Goal: Information Seeking & Learning: Learn about a topic

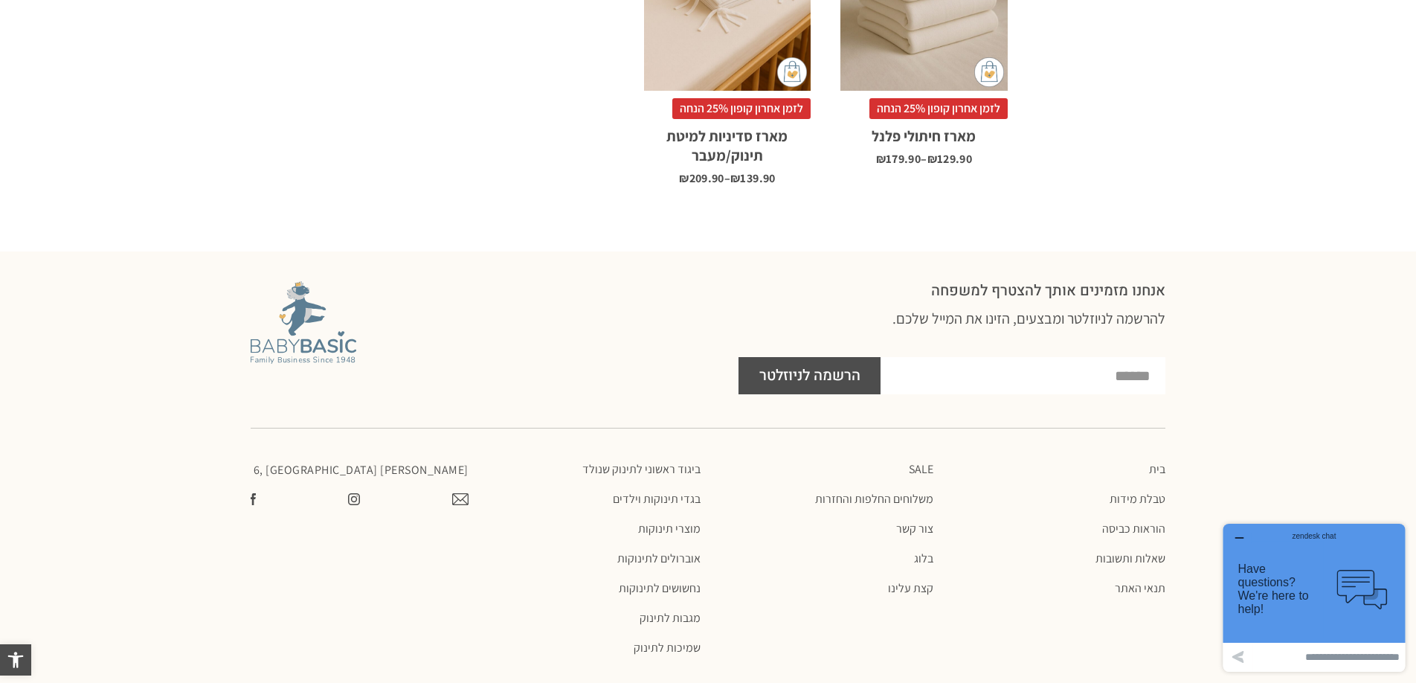
scroll to position [1748, 0]
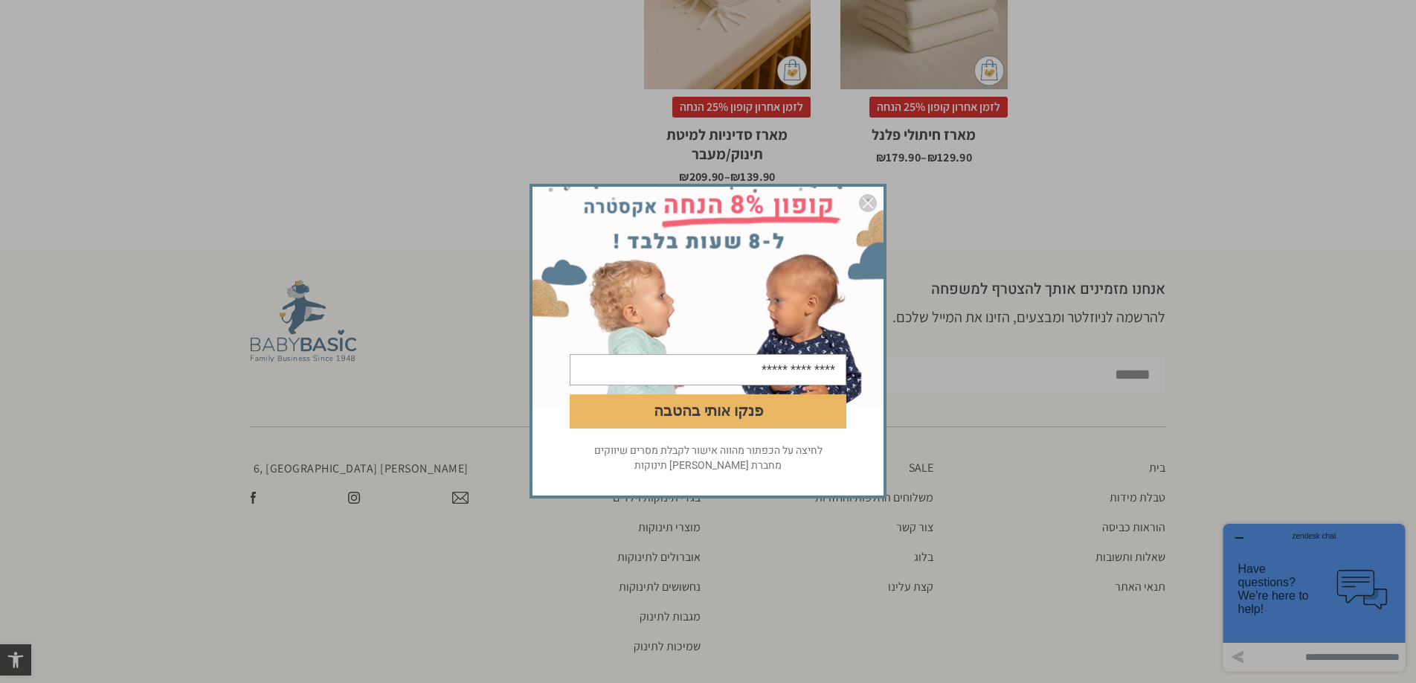
click at [866, 205] on img "סגור" at bounding box center [868, 203] width 18 height 18
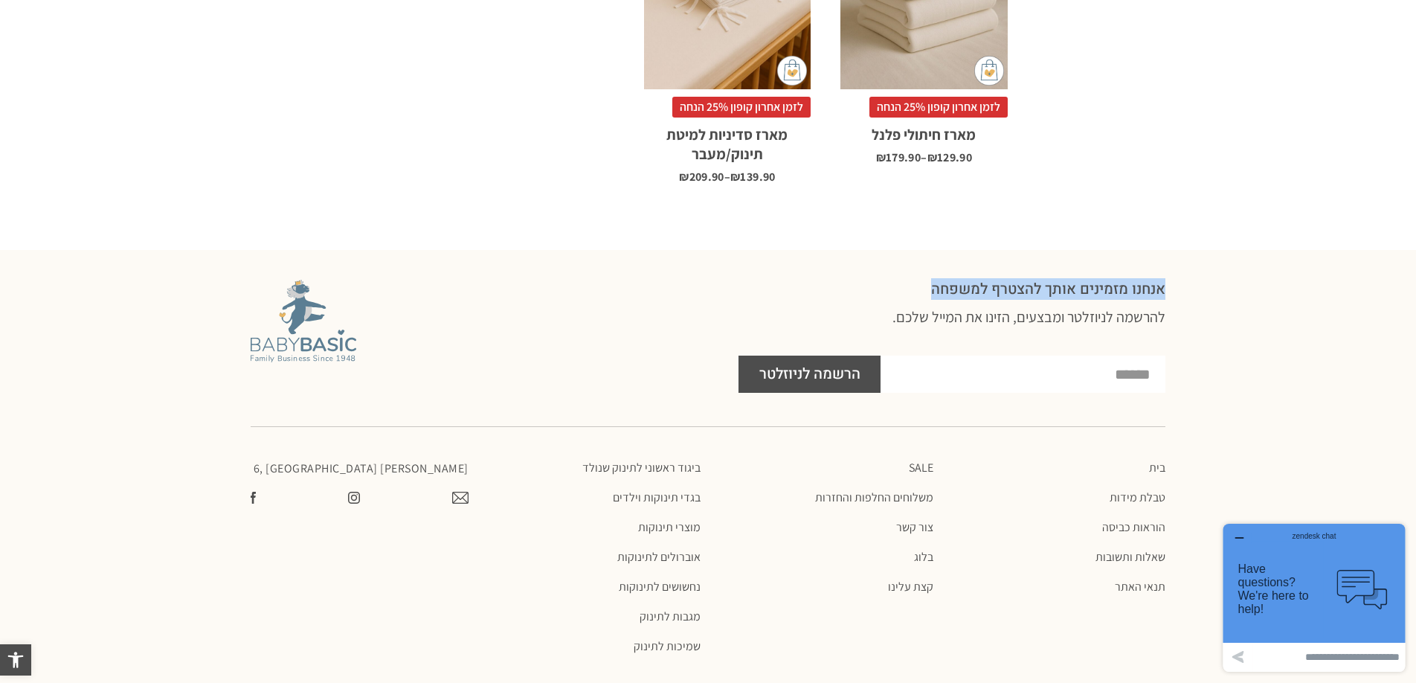
drag, startPoint x: 922, startPoint y: 291, endPoint x: 1184, endPoint y: 292, distance: 261.8
click at [1184, 292] on section "אנחנו מזמינים אותך להצטרף למשפחה להרשמה לניוזלטר ומבצעים, הזינו את המייל שלכם. …" at bounding box center [708, 336] width 1416 height 128
copy h2 "אנחנו מזמינים אותך להצטרף למשפחה"
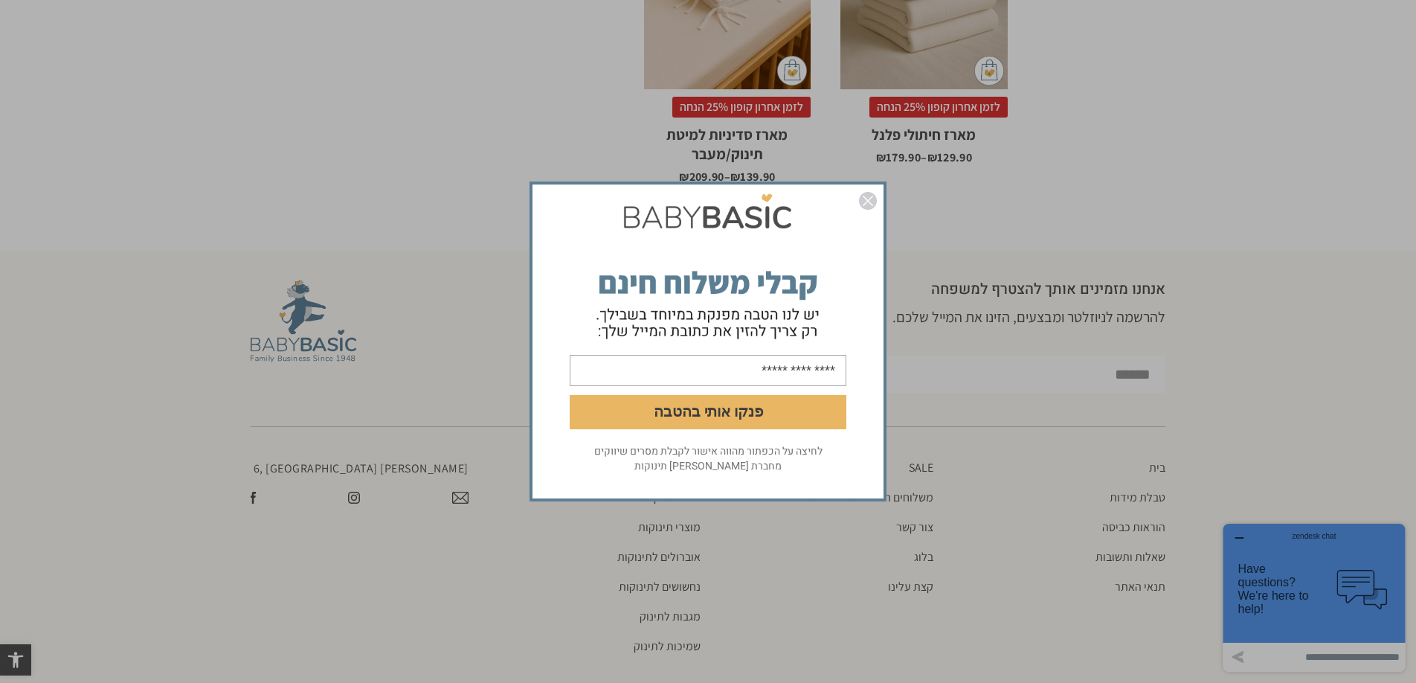
click at [866, 200] on img "סגור" at bounding box center [868, 201] width 18 height 18
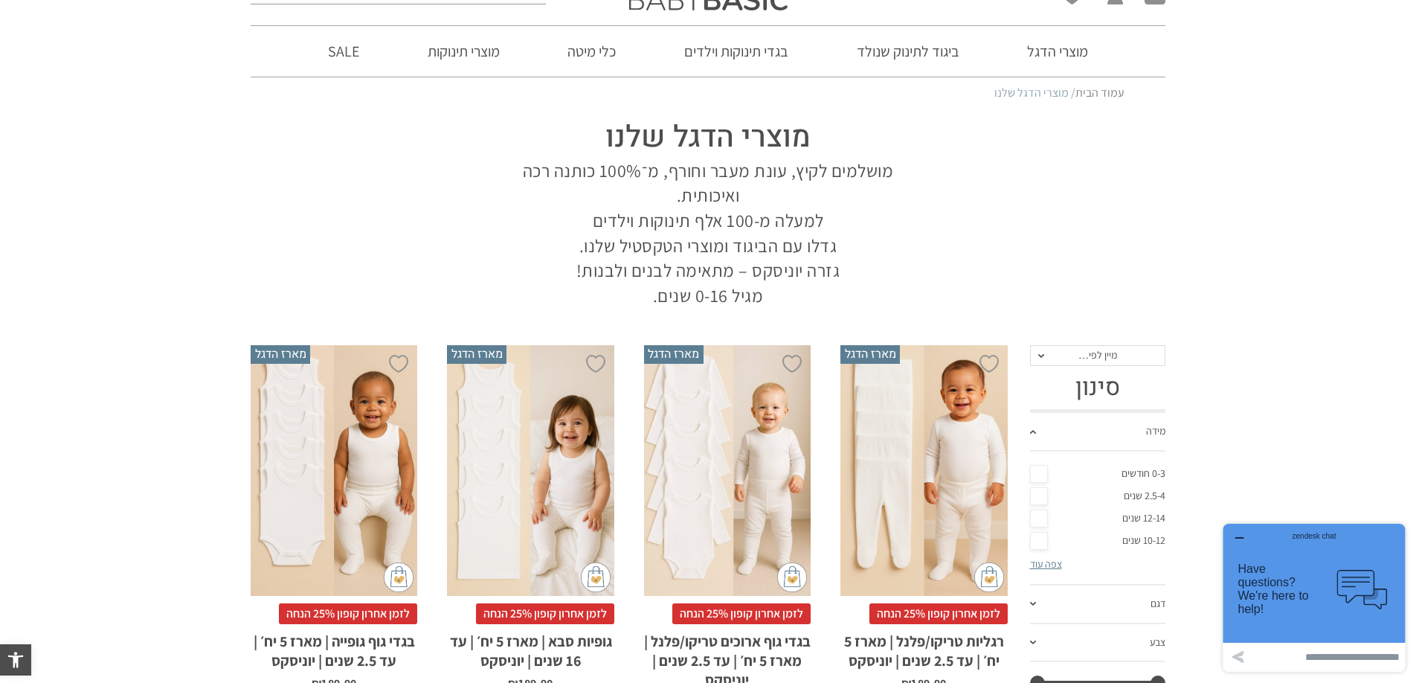
scroll to position [0, 0]
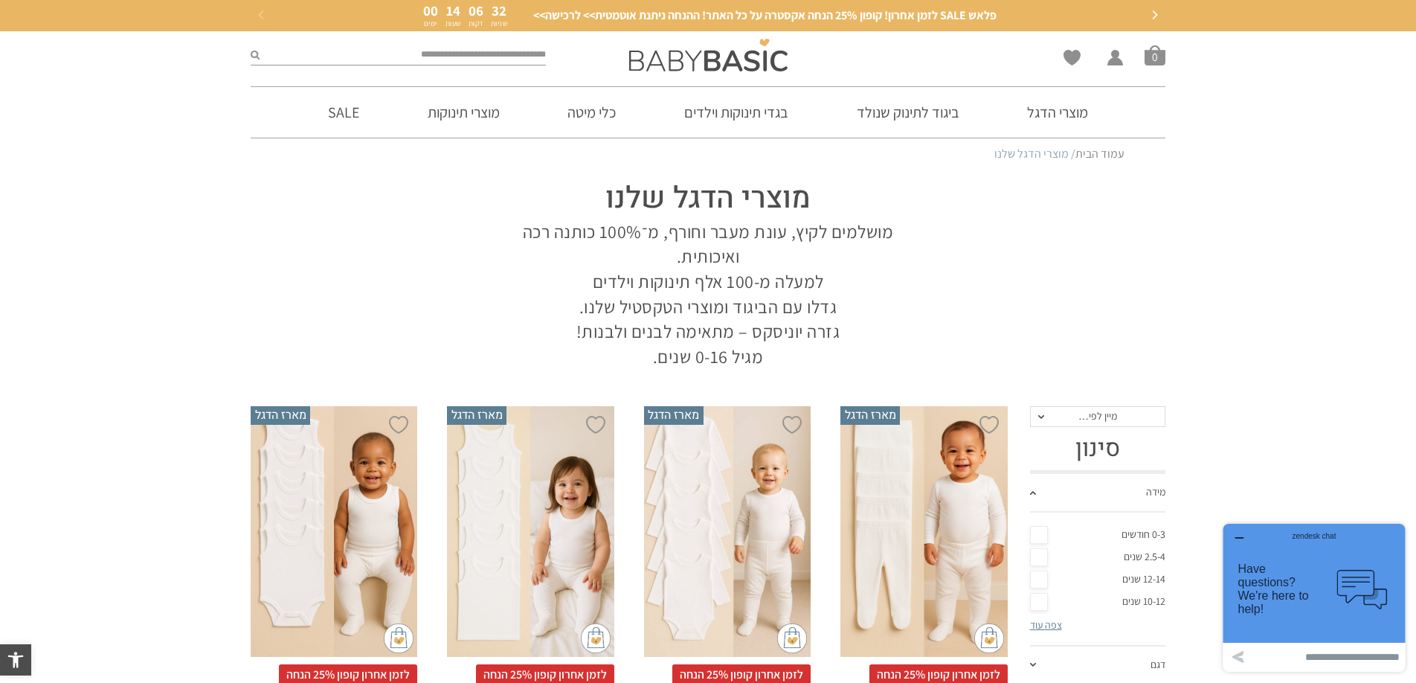
drag, startPoint x: 652, startPoint y: 355, endPoint x: 907, endPoint y: 228, distance: 285.0
click at [907, 228] on p "מושלמים לקיץ, עונת מעבר וחורף, מ־100% כותנה רכה ואיכותית. למעלה מ-100 אלף תינוק…" at bounding box center [708, 294] width 424 height 150
copy p "מושלמים לקיץ, עונת מעבר וחורף, מ־100% כותנה רכה ואיכותית. למעלה מ-100 אלף תינוק…"
click at [272, 224] on section "מוצרי הדגל שלנו מושלמים לקיץ, עונת מעבר וחורף, מ־100% כותנה רכה ואיכותית. למעלה…" at bounding box center [708, 269] width 915 height 199
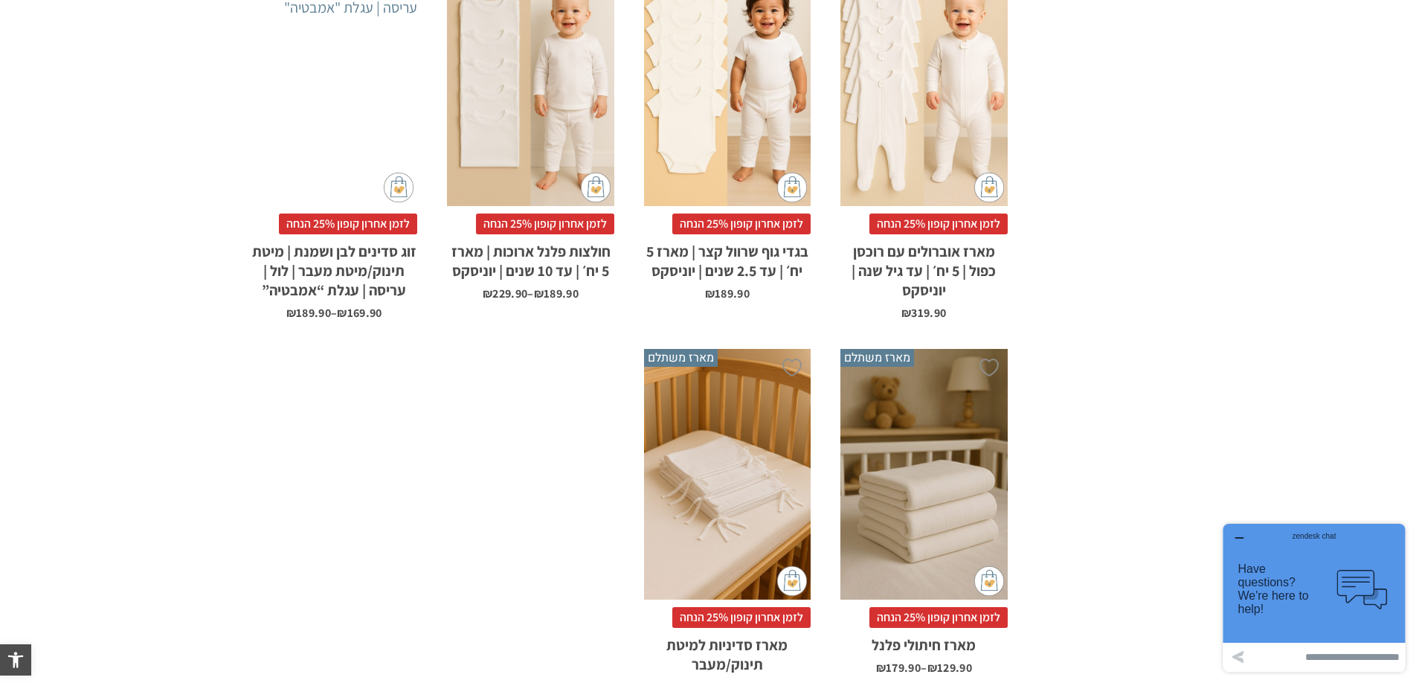
scroll to position [1242, 0]
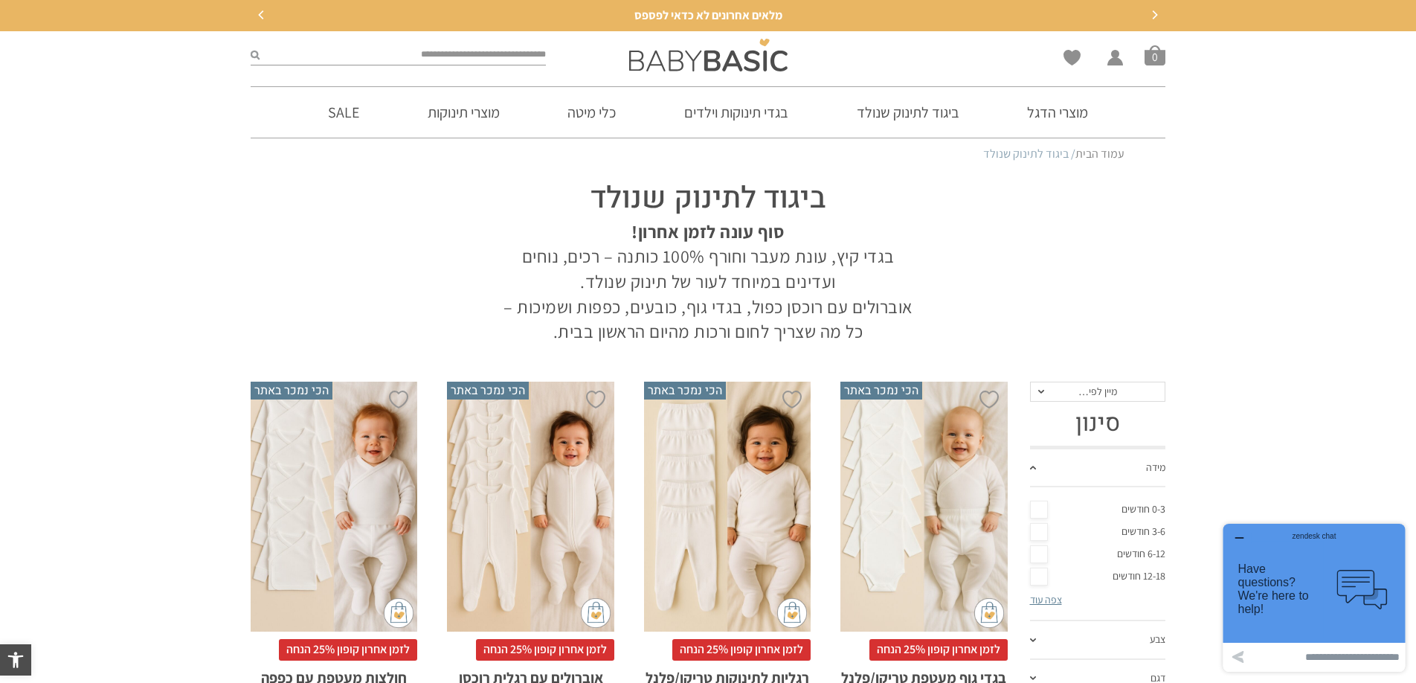
click at [216, 155] on section "עמוד הבית / ביגוד לתינוק שנולד" at bounding box center [708, 153] width 1416 height 31
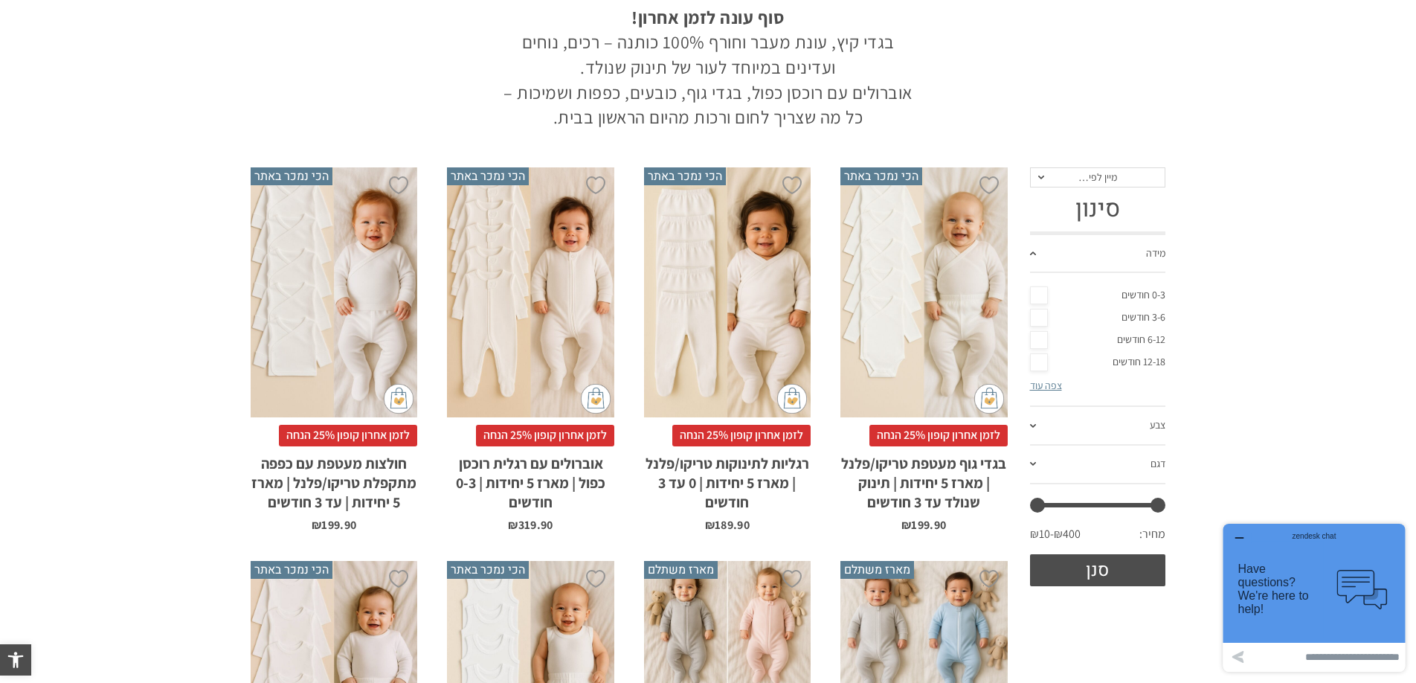
scroll to position [216, 0]
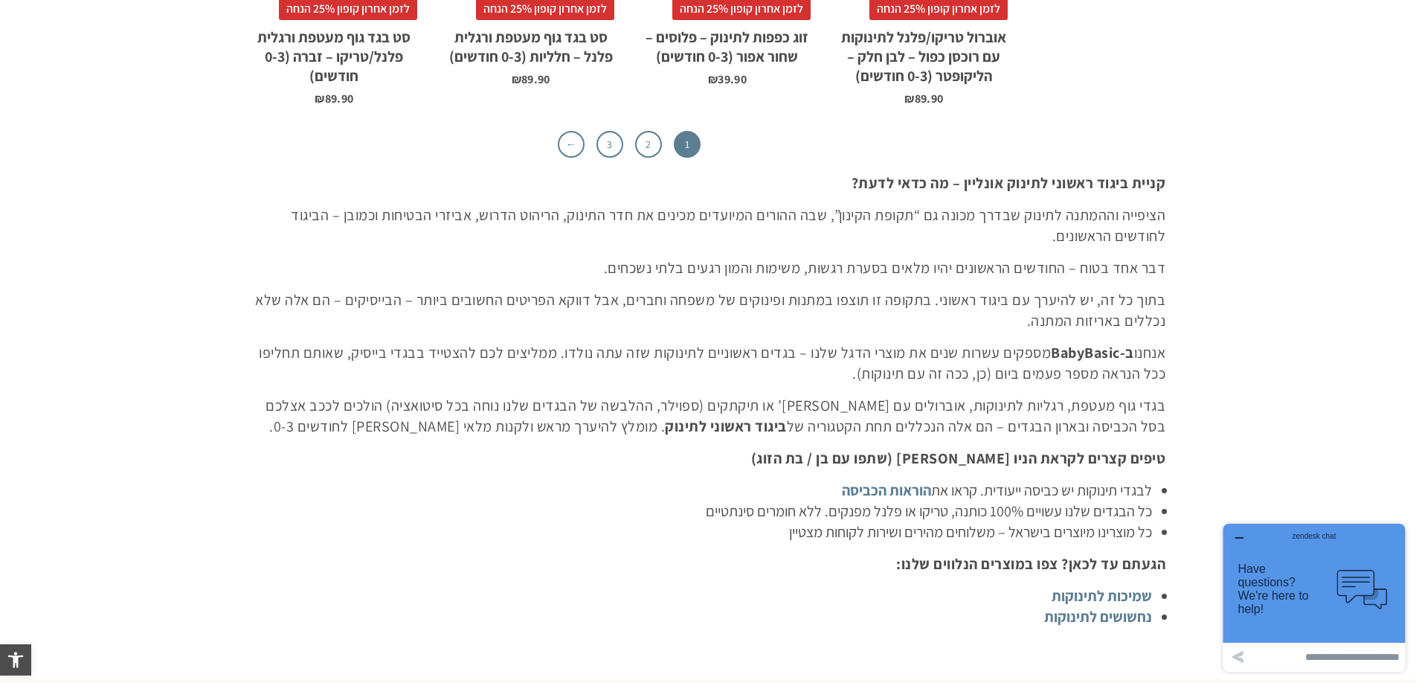
scroll to position [5047, 0]
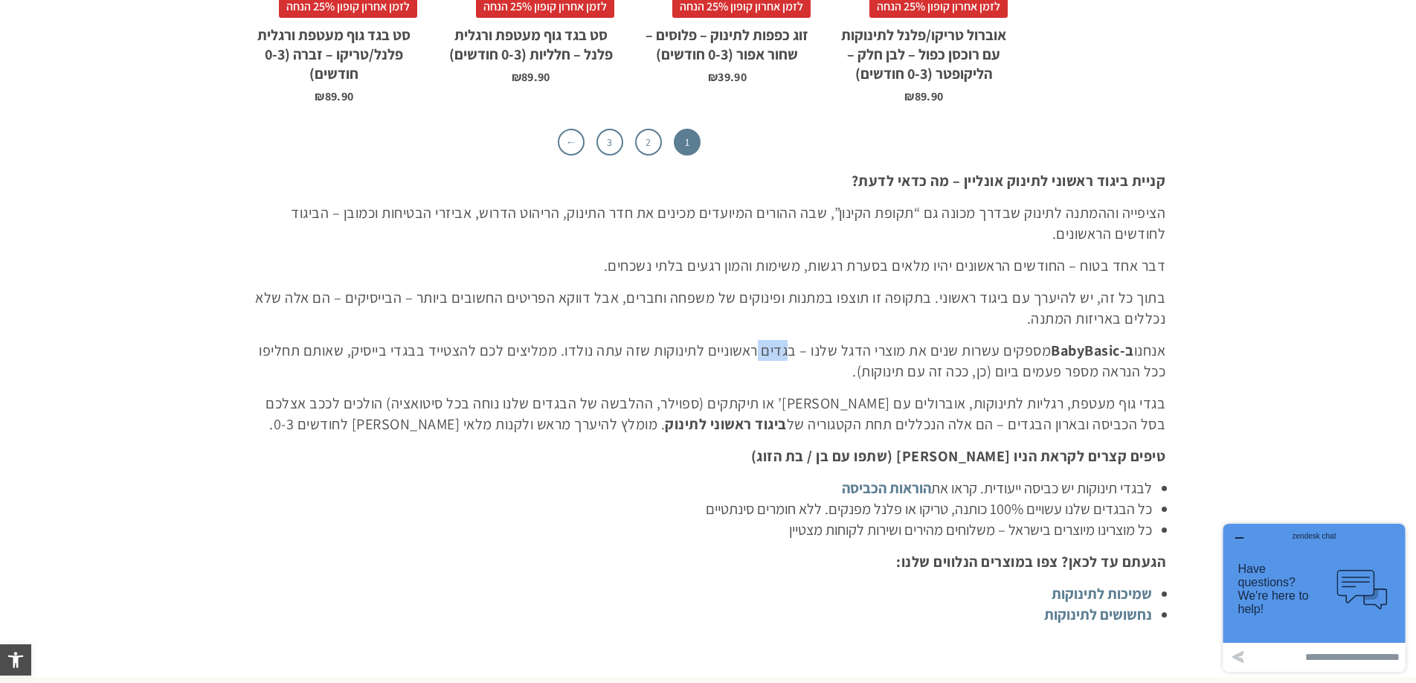
drag, startPoint x: 788, startPoint y: 344, endPoint x: 754, endPoint y: 353, distance: 34.5
click at [754, 353] on p "אנחנו ב-BabyBasic מספקים עשרות שנים את מוצרי הדגל שלנו – בגדים ראשוניים לתינוקו…" at bounding box center [708, 361] width 915 height 42
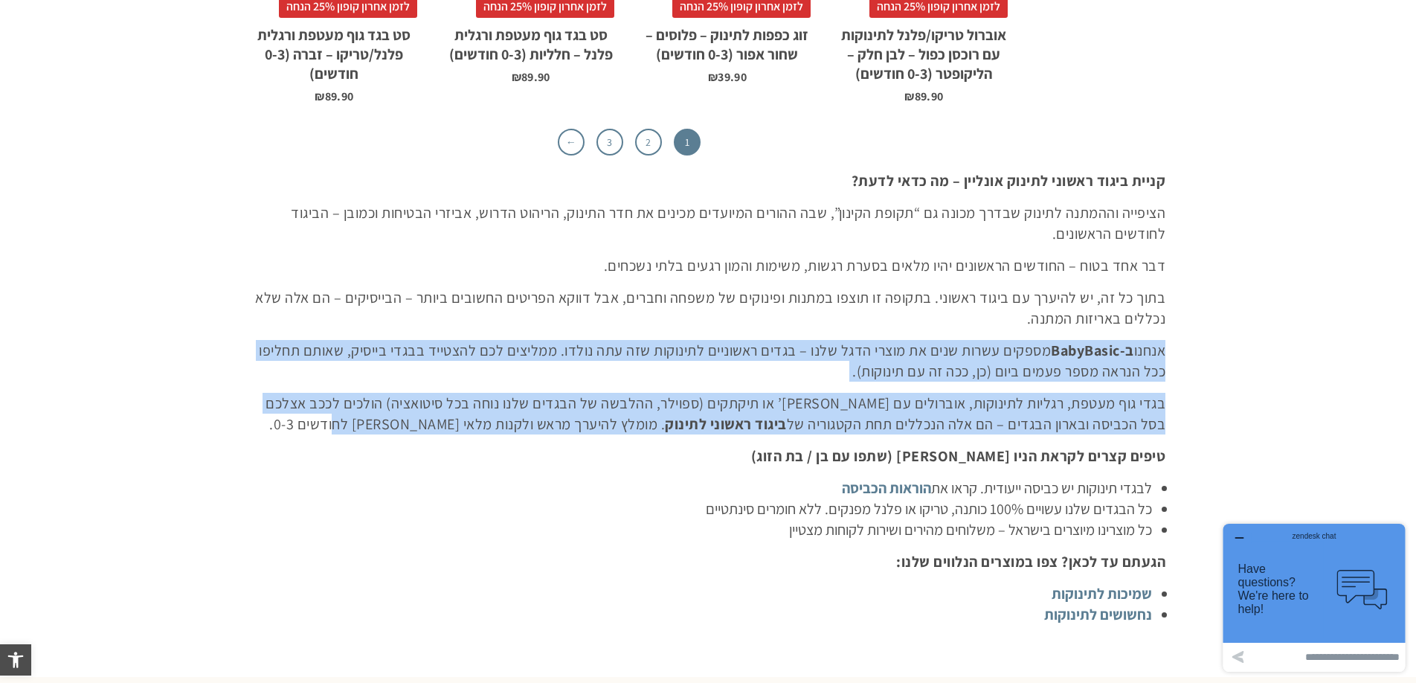
drag, startPoint x: 407, startPoint y: 429, endPoint x: 1322, endPoint y: 347, distance: 919.2
click at [1322, 347] on section "קניית ביגוד ראשוני לתינוק אונליין – מה כדאי לדעת? הציפייה וההמתנה לתינוק שבדרך …" at bounding box center [708, 397] width 1416 height 469
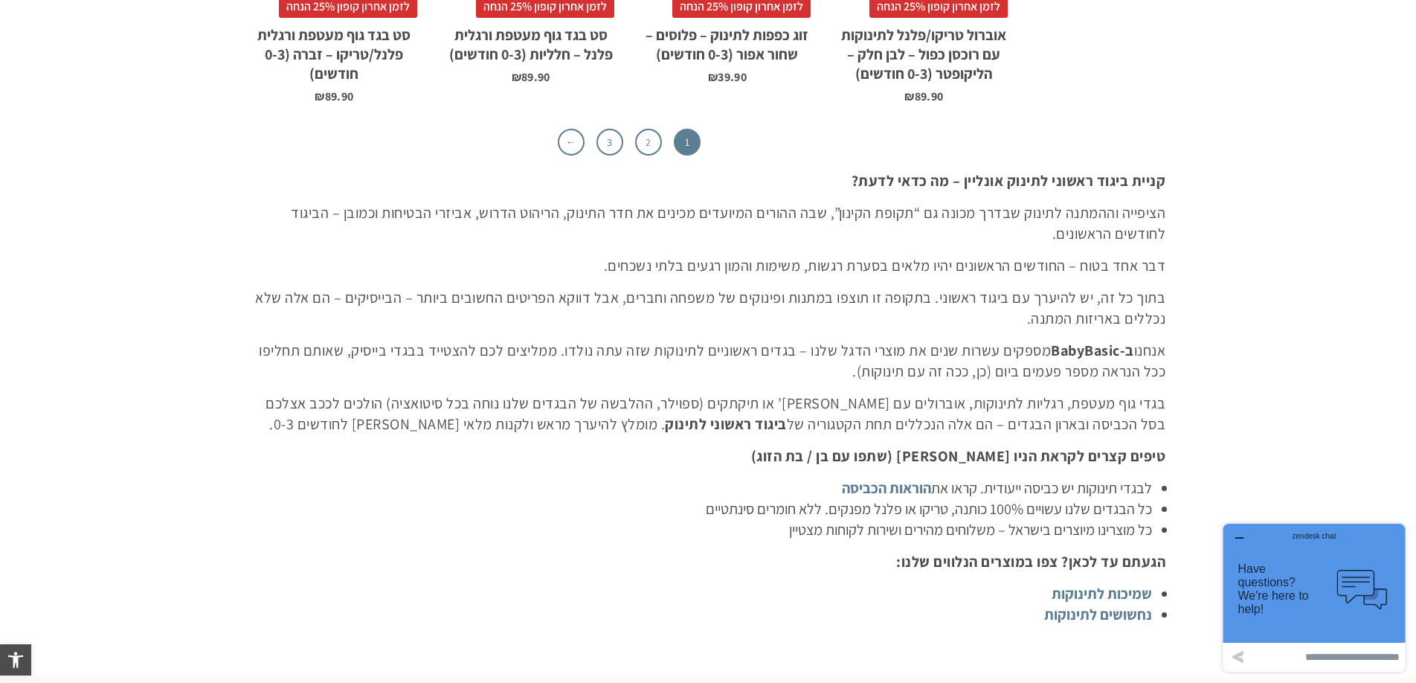
click at [866, 472] on div "קניית ביגוד ראשוני לתינוק אונליין – מה כדאי לדעת? הציפייה וההמתנה לתינוק שבדרך …" at bounding box center [708, 397] width 915 height 454
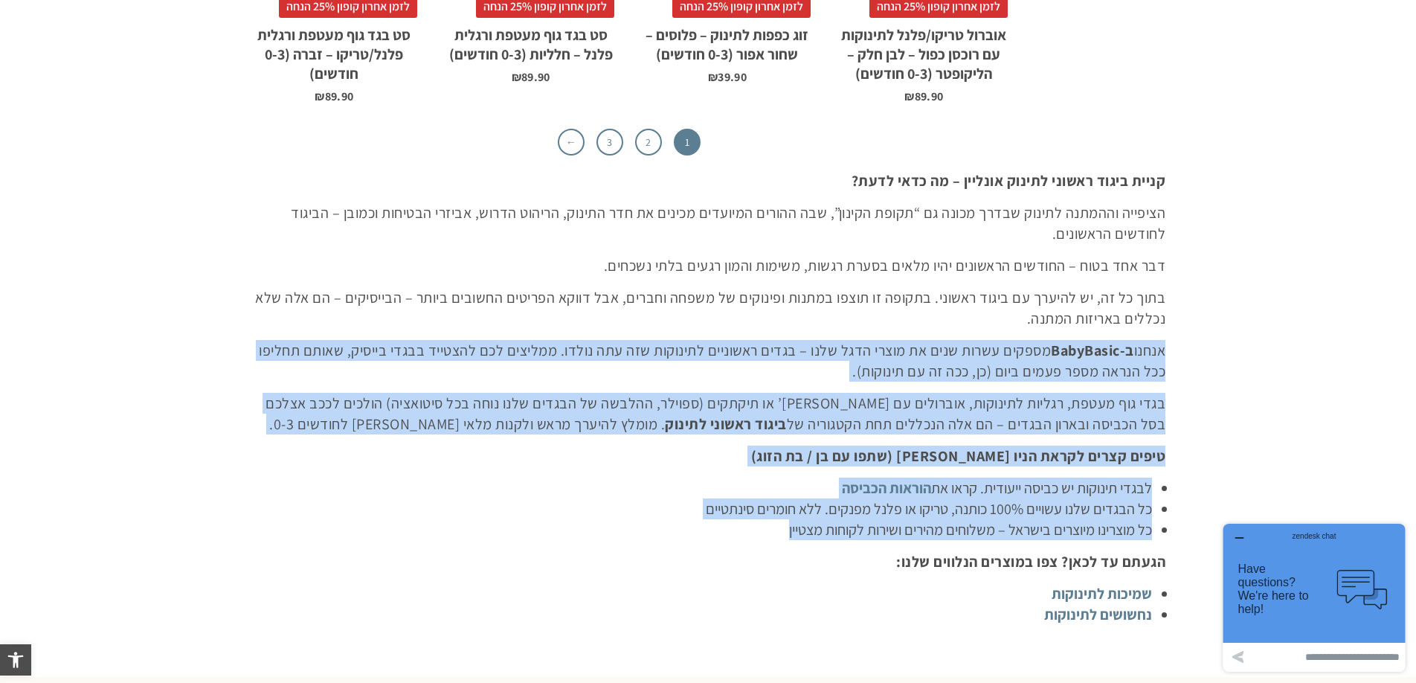
drag, startPoint x: 768, startPoint y: 533, endPoint x: 1180, endPoint y: 347, distance: 452.3
click at [1180, 347] on section "קניית ביגוד ראשוני לתינוק אונליין – מה כדאי לדעת? הציפייה וההמתנה לתינוק שבדרך …" at bounding box center [708, 397] width 1416 height 469
copy div "אנחנו ב-BabyBasic מספקים עשרות שנים את מוצרי הדגל שלנו – בגדים ראשוניים לתינוקו…"
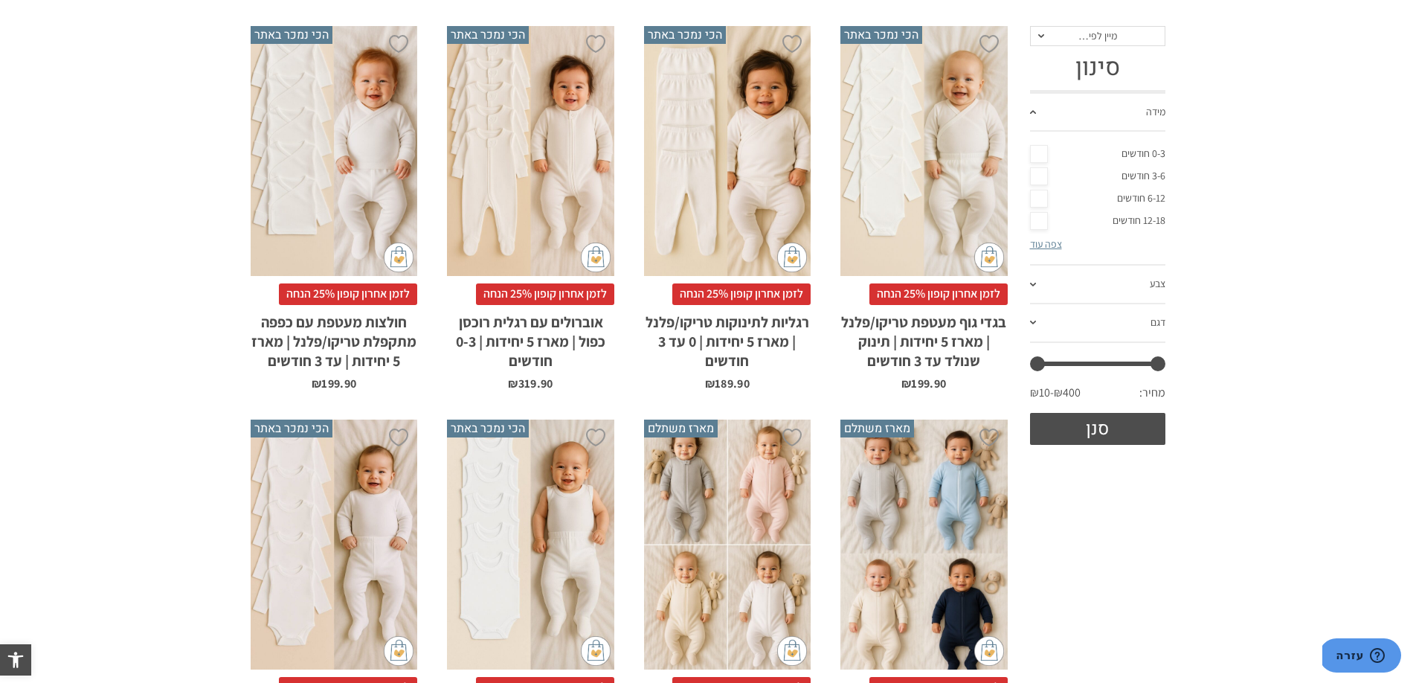
scroll to position [355, 0]
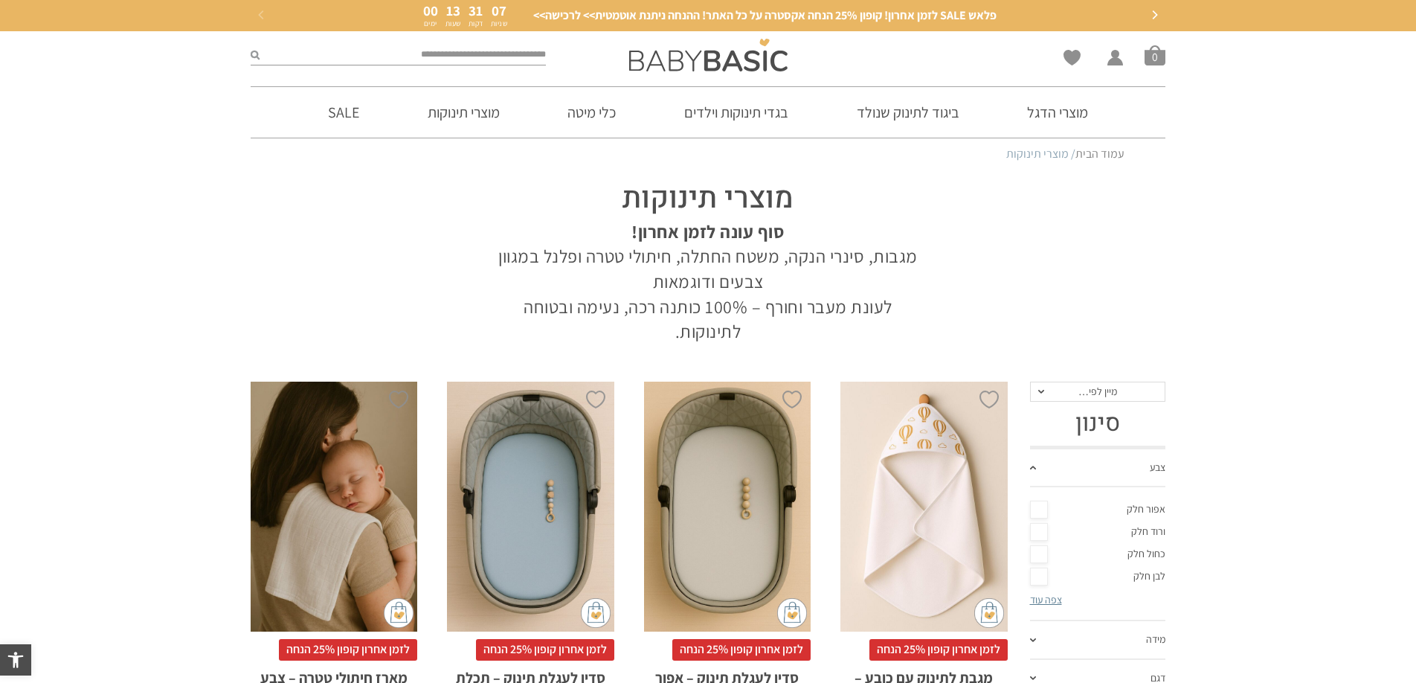
drag, startPoint x: 675, startPoint y: 341, endPoint x: 843, endPoint y: 201, distance: 219.1
click at [843, 201] on div "מוצרי תינוקות סוף עונה לזמן אחרון! מגבות, סינרי הנקה, משטח החתלה, חיתולי טטרה ו…" at bounding box center [708, 257] width 454 height 174
copy div "מוצרי תינוקות סוף עונה לזמן אחרון! מגבות, סינרי הנקה, משטח החתלה, חיתולי טטרה ו…"
